Goal: Task Accomplishment & Management: Manage account settings

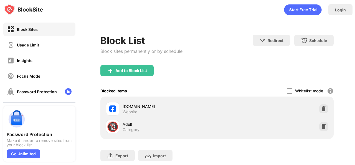
scroll to position [56, 0]
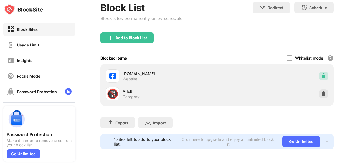
click at [319, 74] on div at bounding box center [323, 75] width 9 height 9
